Goal: Task Accomplishment & Management: Manage account settings

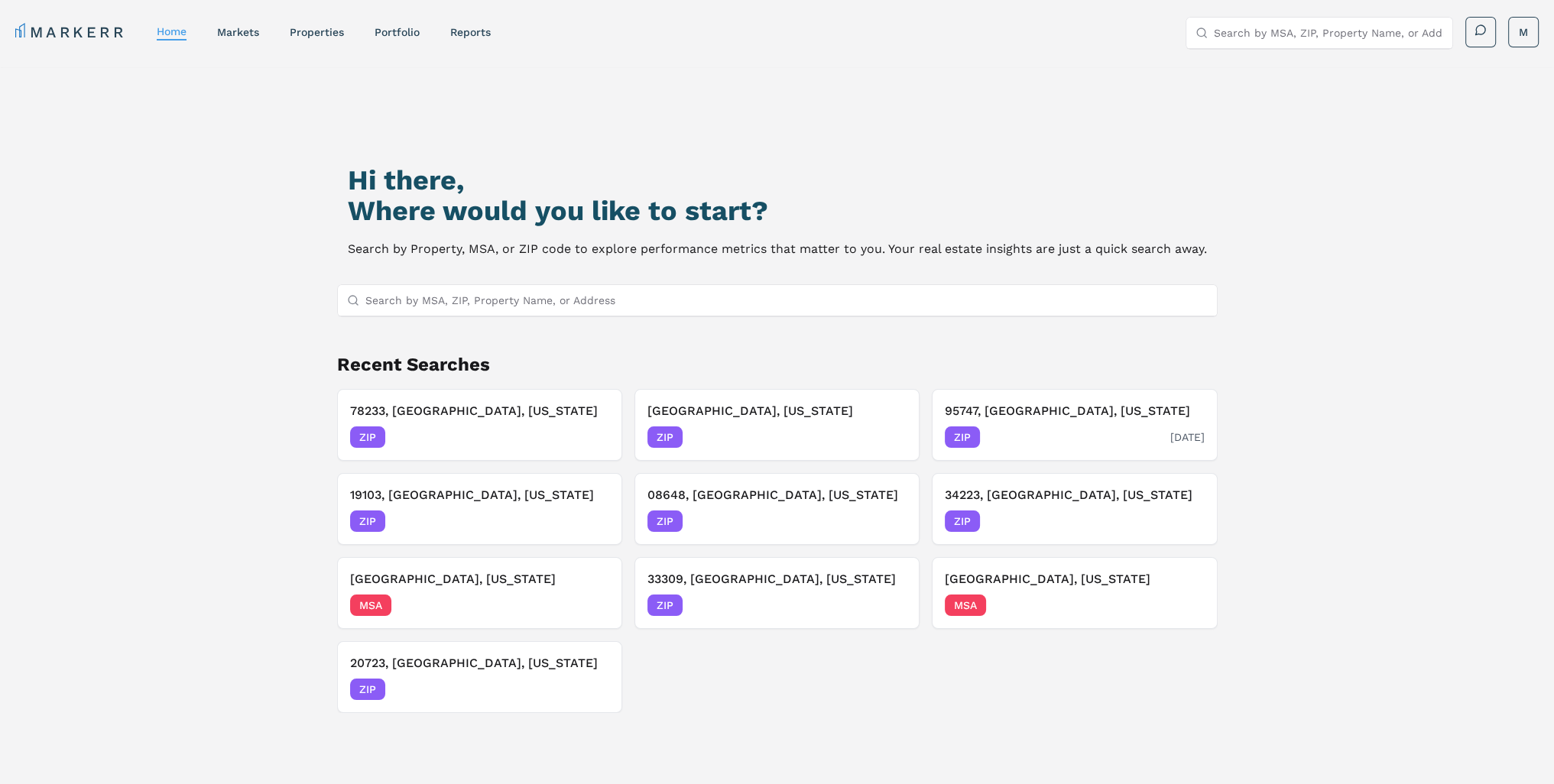
click at [1086, 417] on h3 "95747, Roseville, California" at bounding box center [1075, 410] width 259 height 18
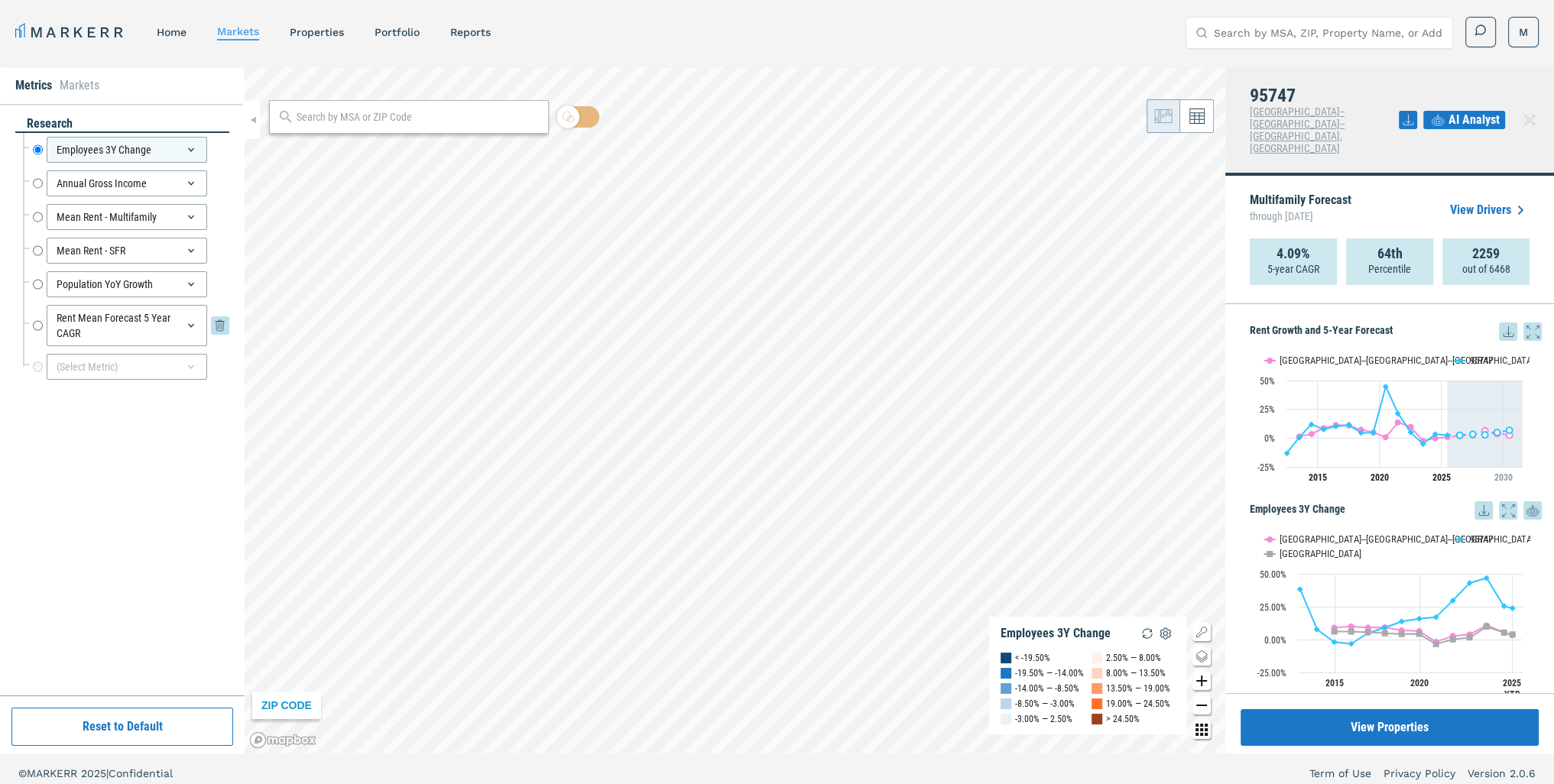
click at [36, 327] on input "Rent Mean Forecast 5 Year CAGR" at bounding box center [38, 325] width 10 height 42
radio input "false"
radio input "true"
